Goal: Task Accomplishment & Management: Manage account settings

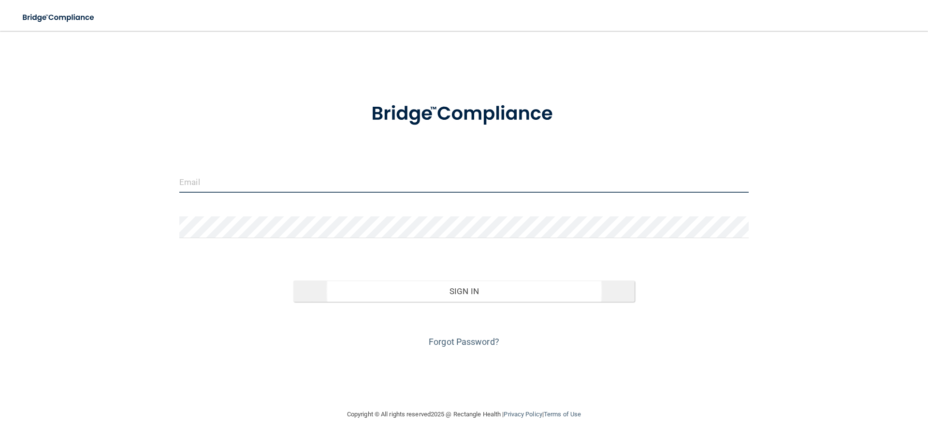
type input "[EMAIL_ADDRESS][DOMAIN_NAME]"
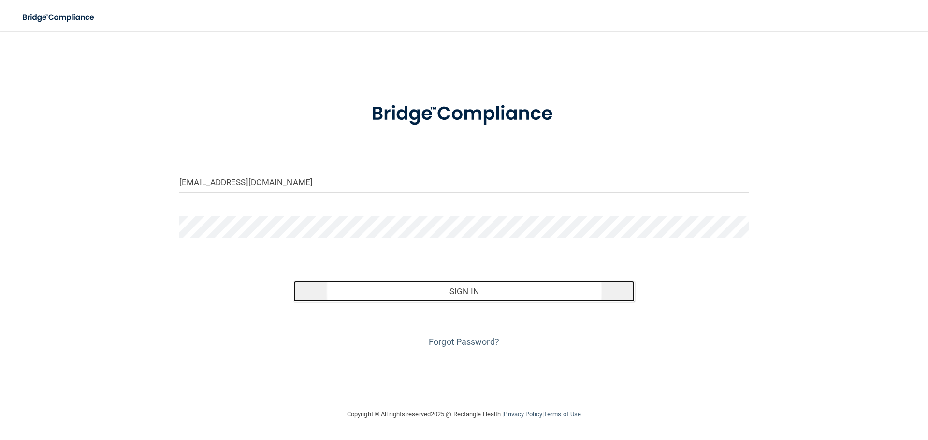
click at [473, 285] on button "Sign In" at bounding box center [464, 291] width 342 height 21
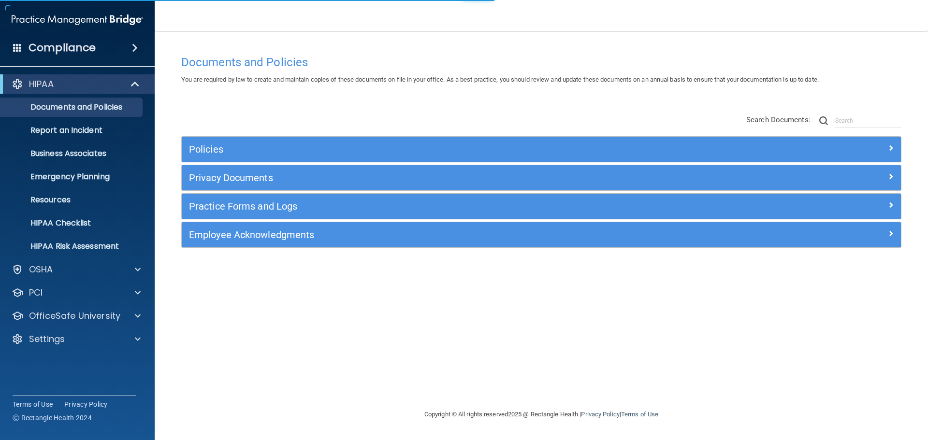
click at [98, 46] on div "Compliance" at bounding box center [77, 47] width 155 height 21
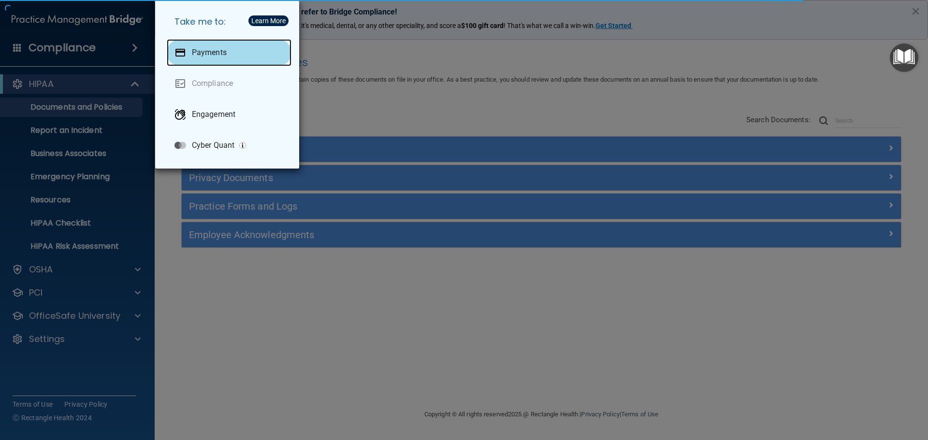
click at [222, 51] on p "Payments" at bounding box center [209, 53] width 35 height 10
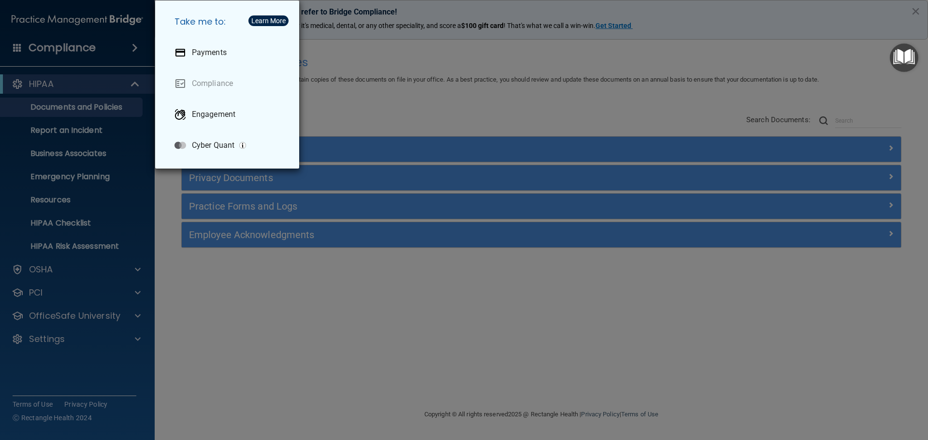
click at [425, 107] on div "Take me to: Payments Compliance Engagement Cyber Quant" at bounding box center [464, 220] width 928 height 440
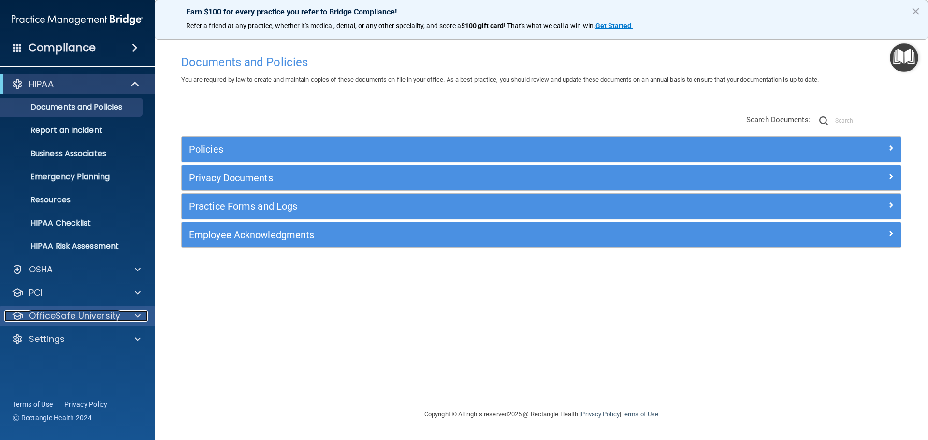
click at [76, 313] on p "OfficeSafe University" at bounding box center [74, 316] width 91 height 12
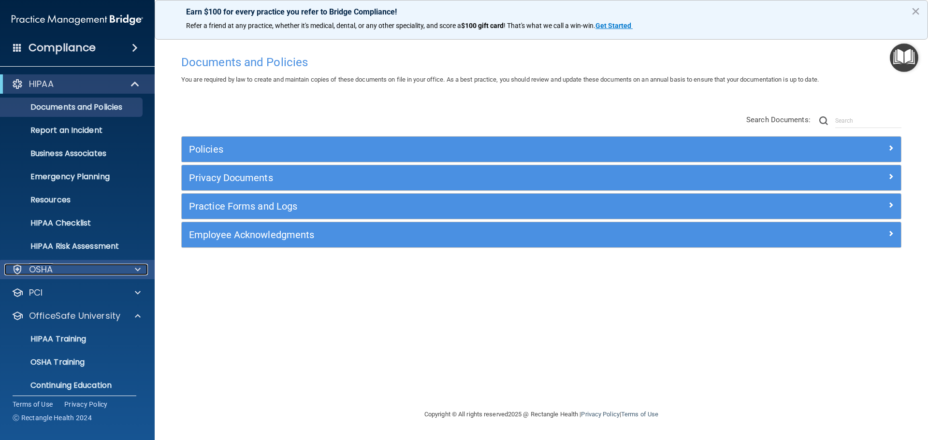
click at [104, 275] on div "OSHA" at bounding box center [64, 270] width 120 height 12
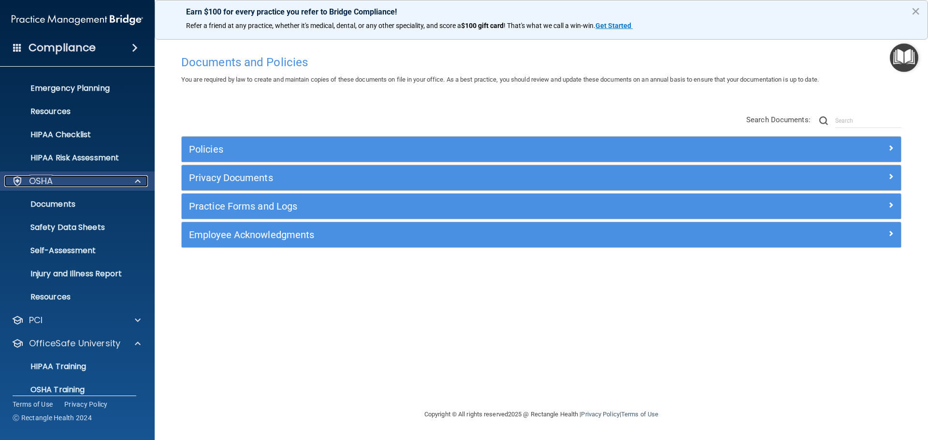
scroll to position [97, 0]
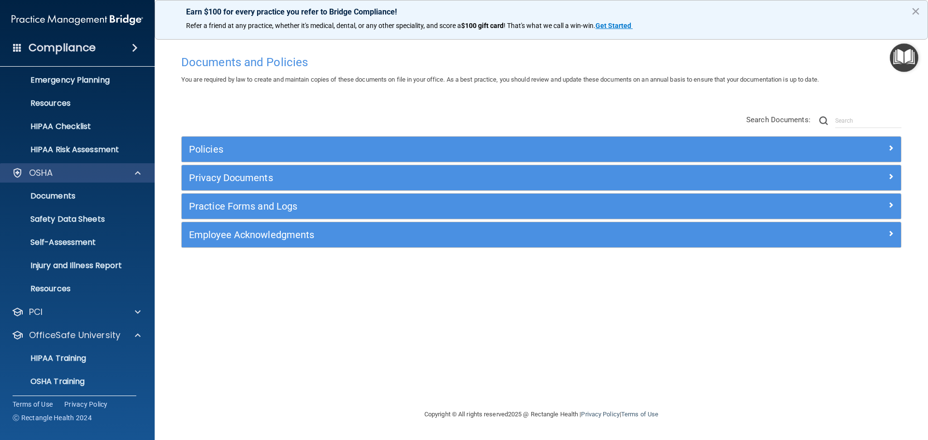
click at [77, 166] on div "OSHA" at bounding box center [77, 172] width 155 height 19
click at [54, 173] on div "OSHA" at bounding box center [64, 173] width 120 height 12
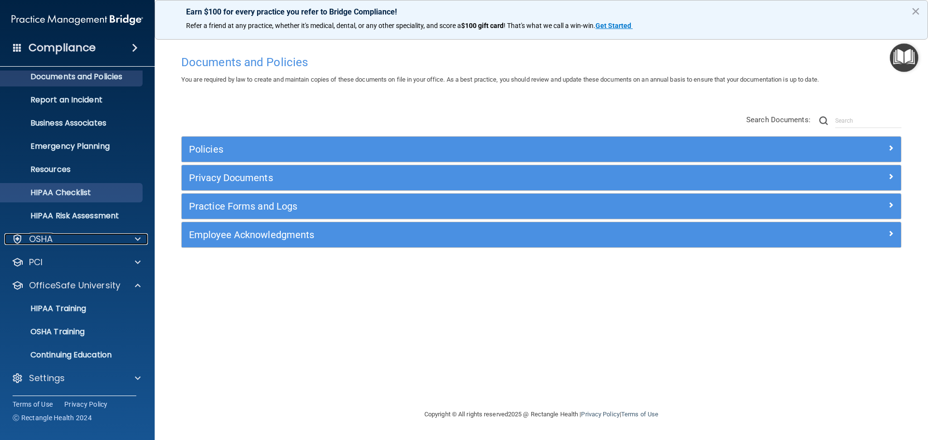
scroll to position [30, 0]
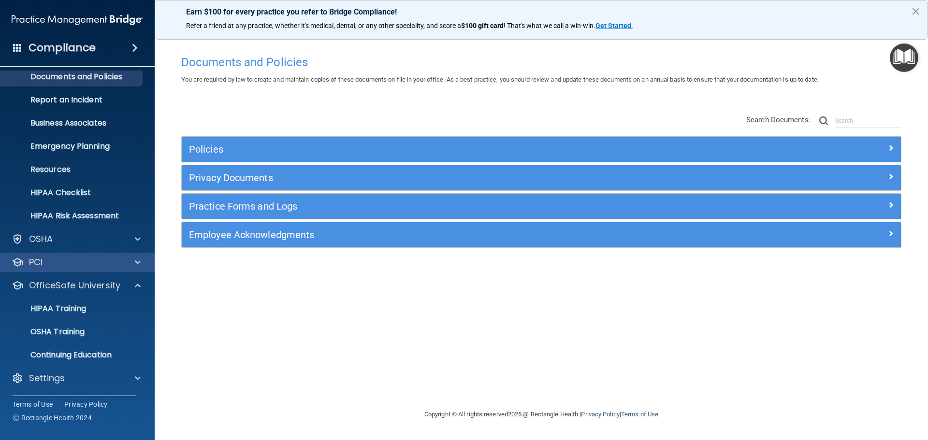
click at [60, 269] on div "PCI" at bounding box center [77, 262] width 155 height 19
click at [133, 258] on div at bounding box center [136, 263] width 24 height 12
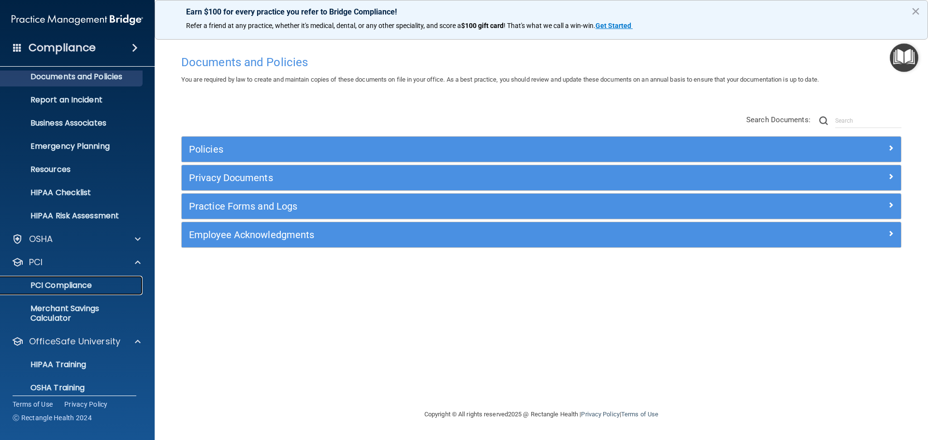
click at [76, 289] on p "PCI Compliance" at bounding box center [72, 286] width 132 height 10
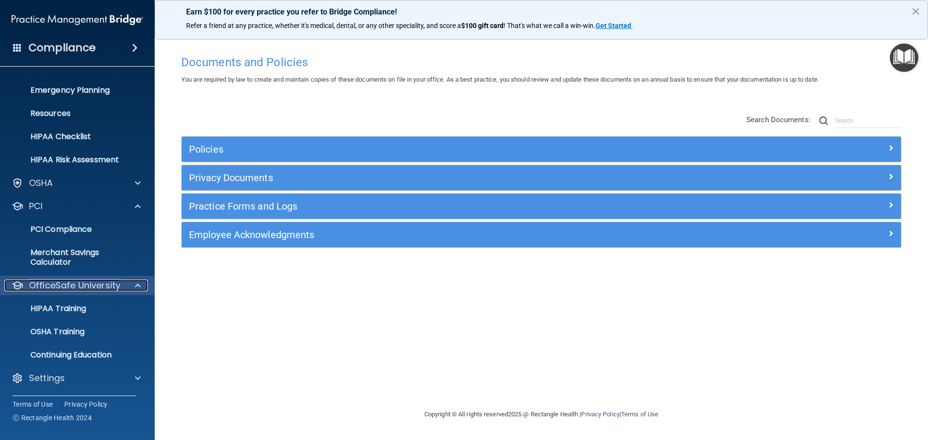
click at [72, 287] on p "OfficeSafe University" at bounding box center [74, 286] width 91 height 12
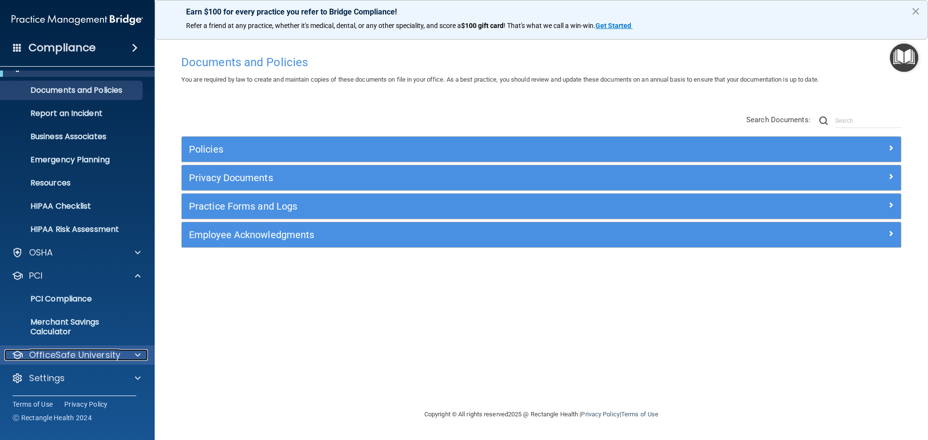
scroll to position [17, 0]
click at [70, 270] on div "PCI" at bounding box center [64, 276] width 120 height 12
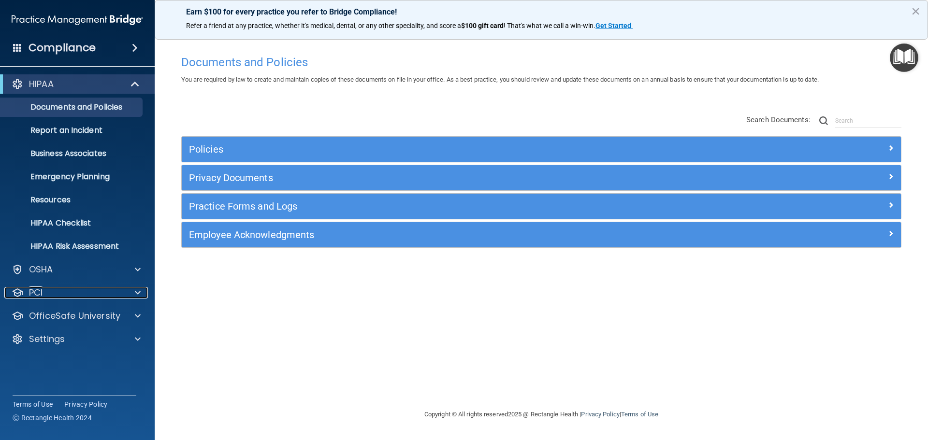
scroll to position [0, 0]
click at [71, 312] on p "OfficeSafe University" at bounding box center [74, 316] width 91 height 12
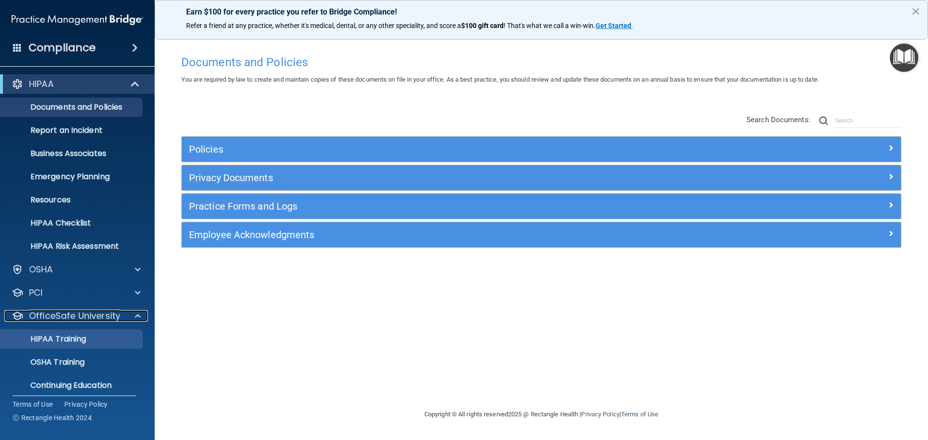
scroll to position [30, 0]
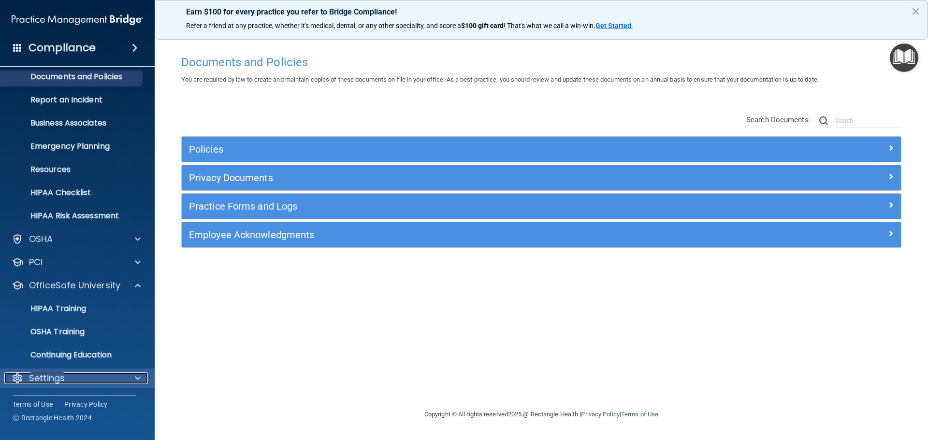
click at [73, 380] on div "Settings" at bounding box center [64, 379] width 120 height 12
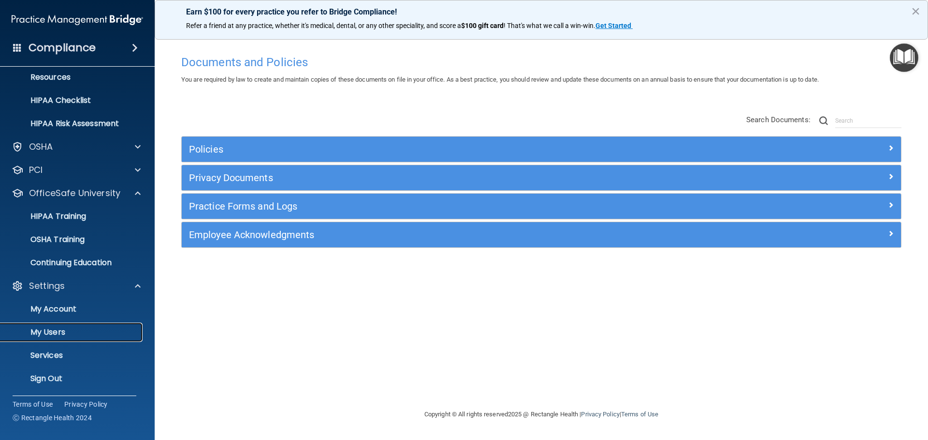
click at [57, 328] on p "My Users" at bounding box center [72, 333] width 132 height 10
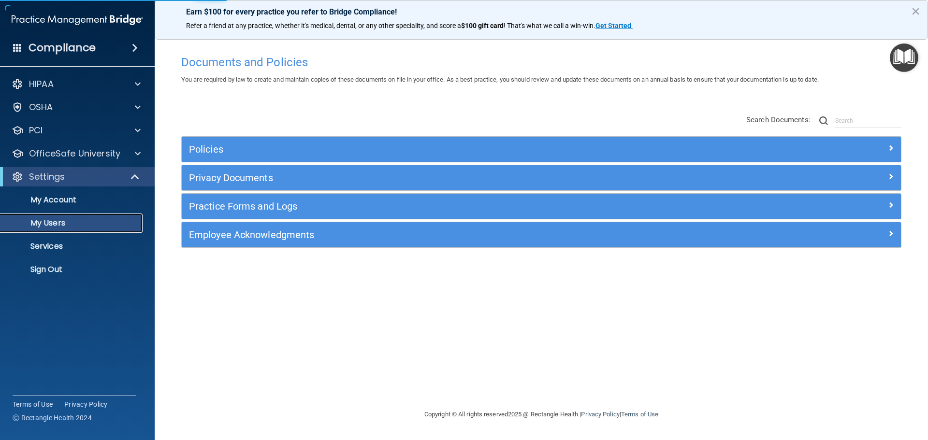
select select "20"
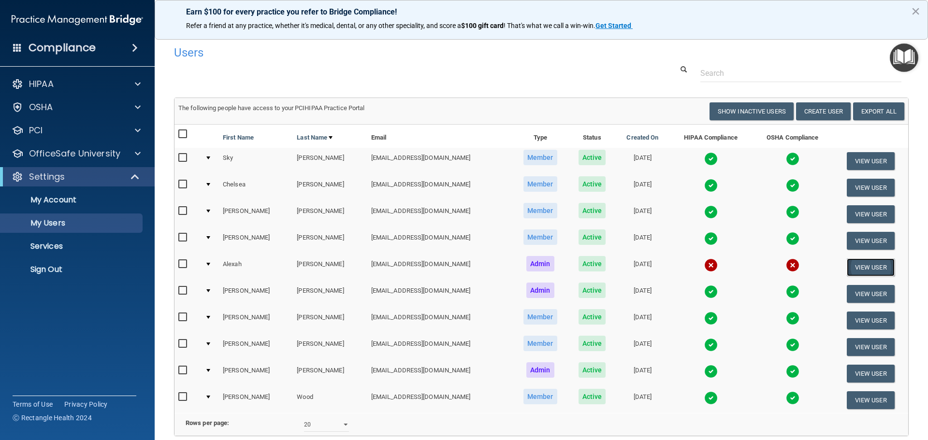
click at [855, 268] on button "View User" at bounding box center [871, 268] width 48 height 18
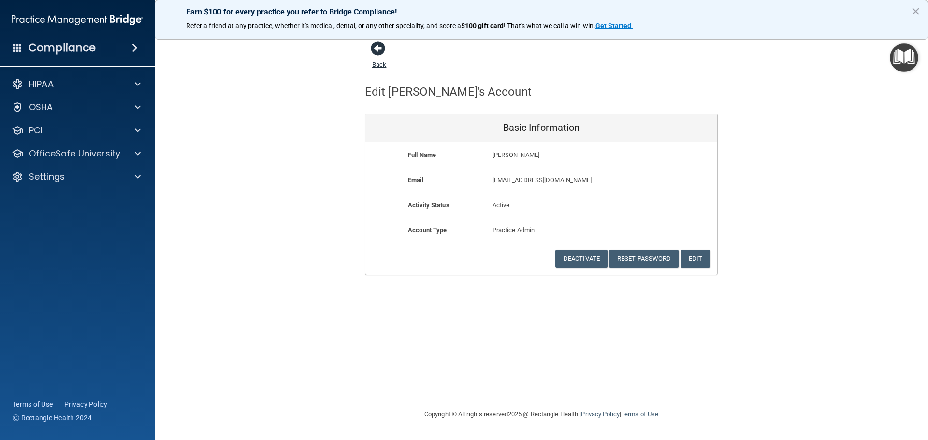
click at [382, 53] on span at bounding box center [378, 48] width 15 height 15
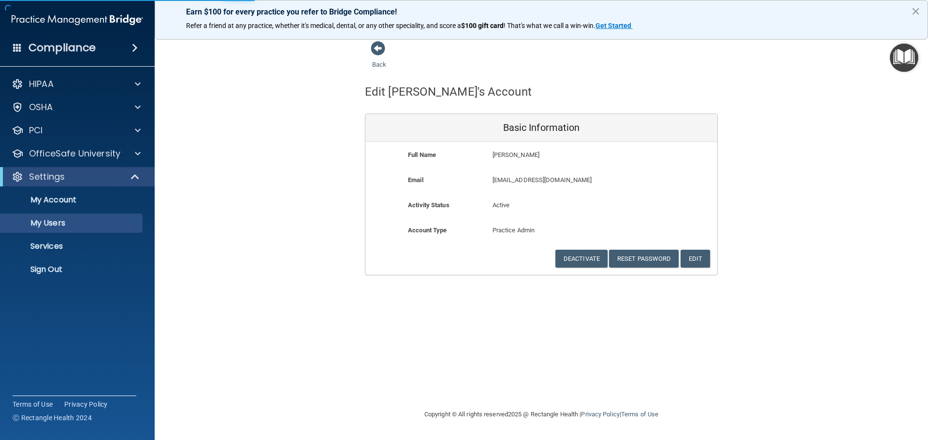
select select "20"
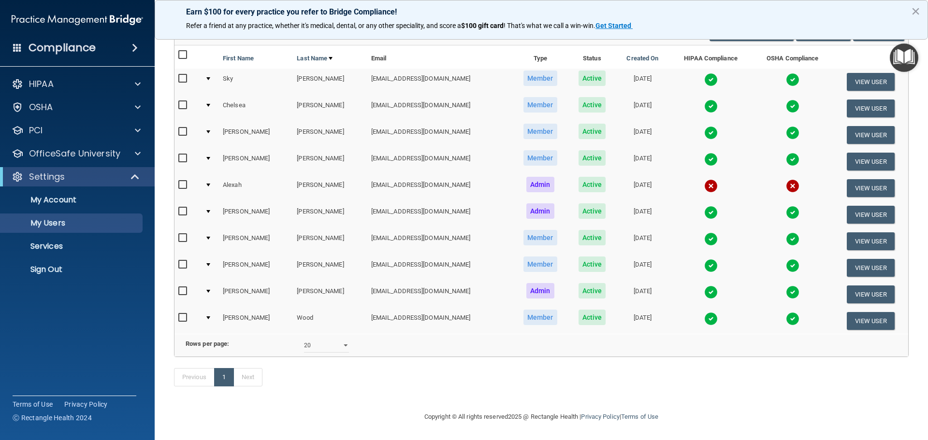
scroll to position [45, 0]
